Goal: Navigation & Orientation: Find specific page/section

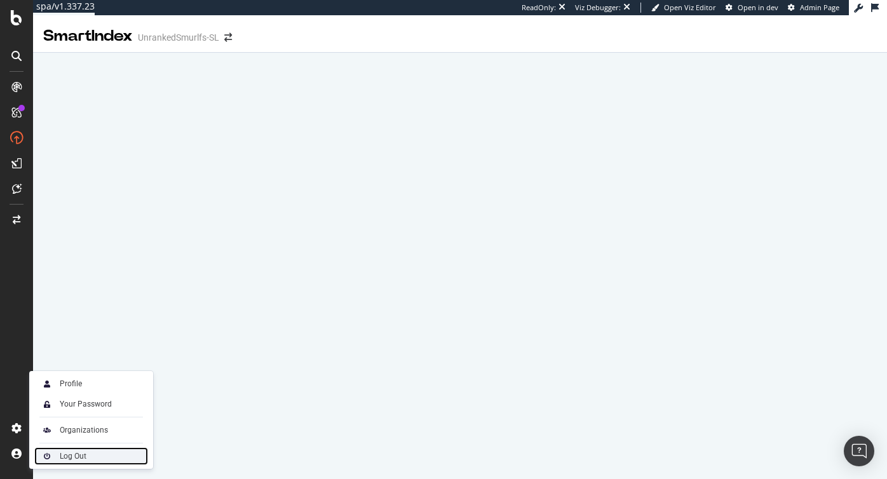
click at [79, 453] on div "Log Out" at bounding box center [73, 456] width 27 height 10
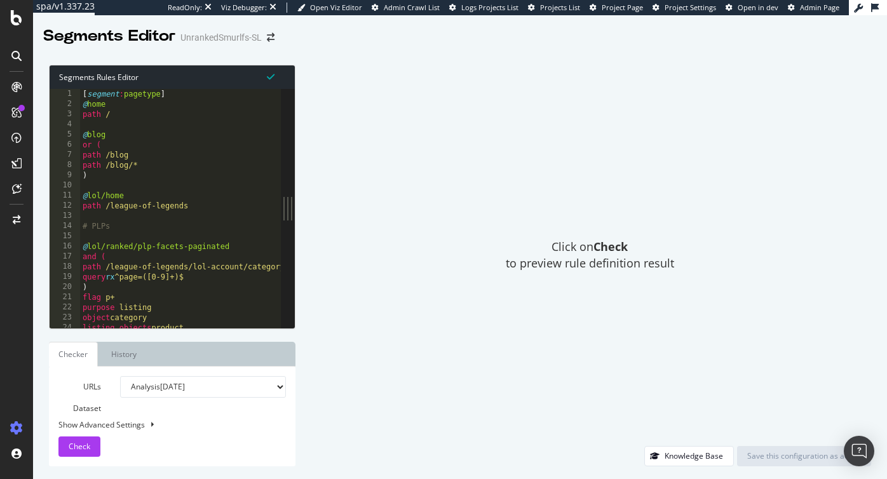
type textarea "and ("
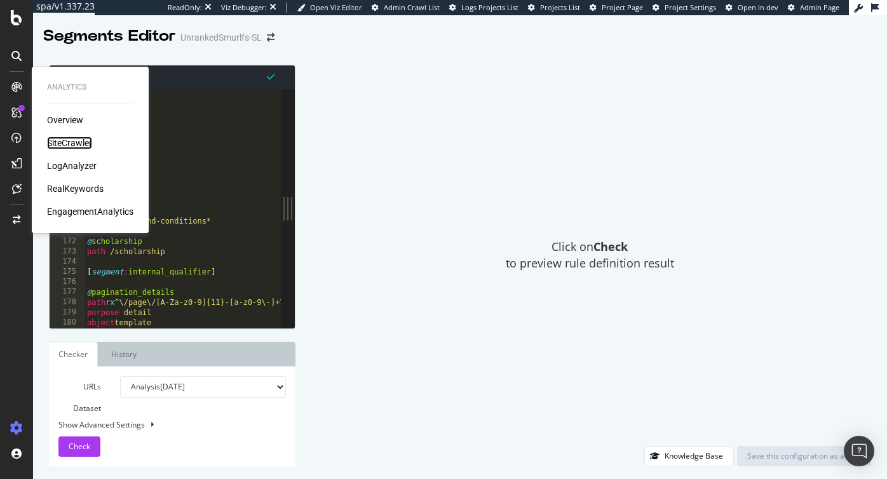
click at [70, 142] on div "SiteCrawler" at bounding box center [69, 143] width 45 height 13
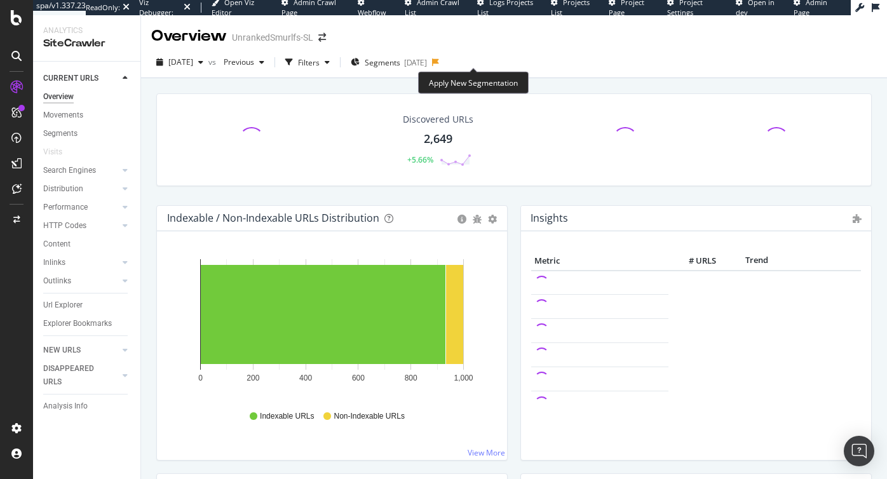
click at [439, 61] on icon at bounding box center [435, 62] width 7 height 8
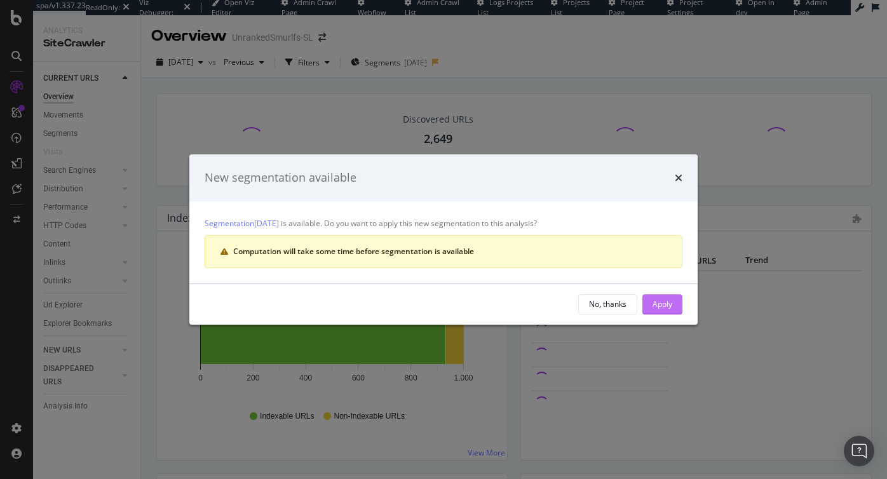
click at [662, 297] on div "Apply" at bounding box center [662, 304] width 20 height 19
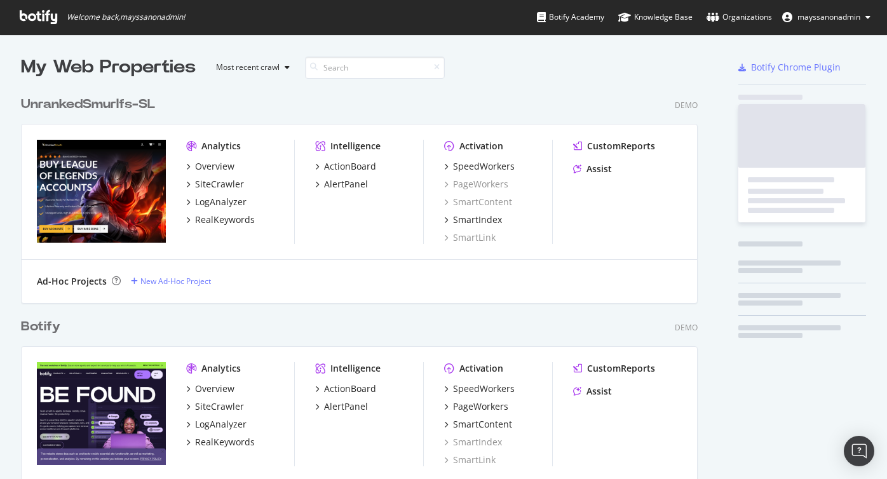
scroll to position [462, 686]
